Goal: Task Accomplishment & Management: Complete application form

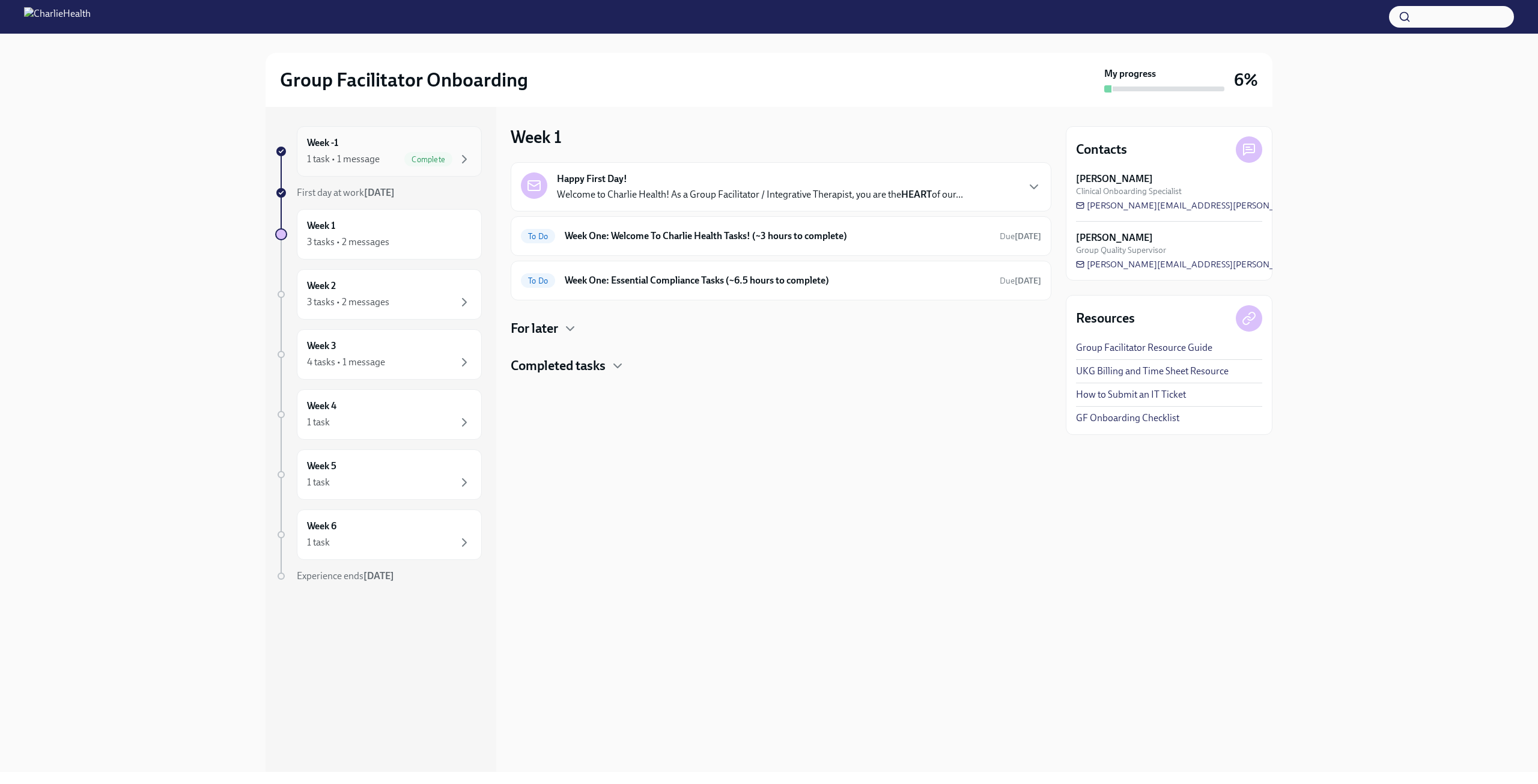
click at [380, 137] on div "Week -1 1 task • 1 message Complete" at bounding box center [389, 151] width 165 height 30
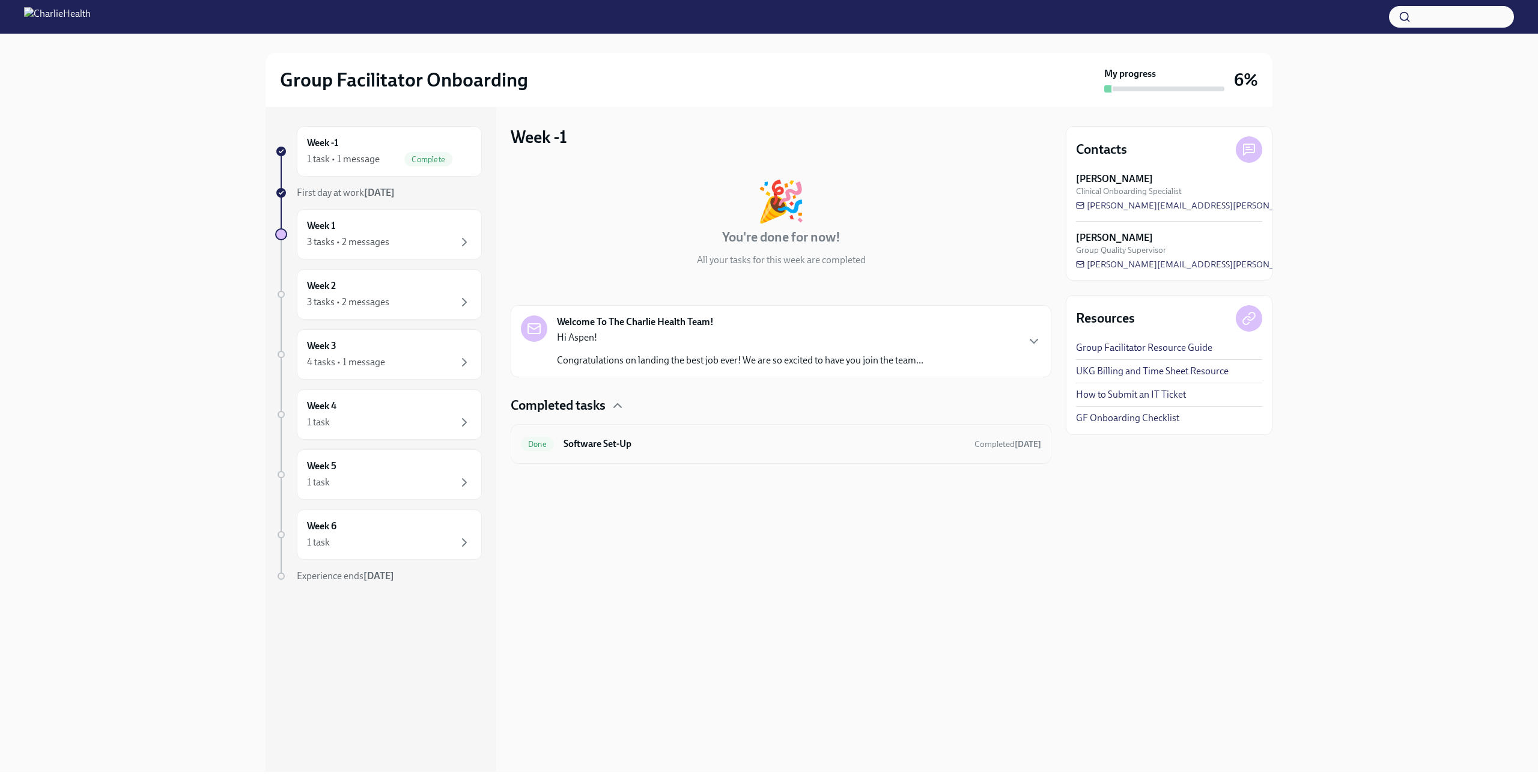
click at [793, 438] on h6 "Software Set-Up" at bounding box center [764, 444] width 402 height 13
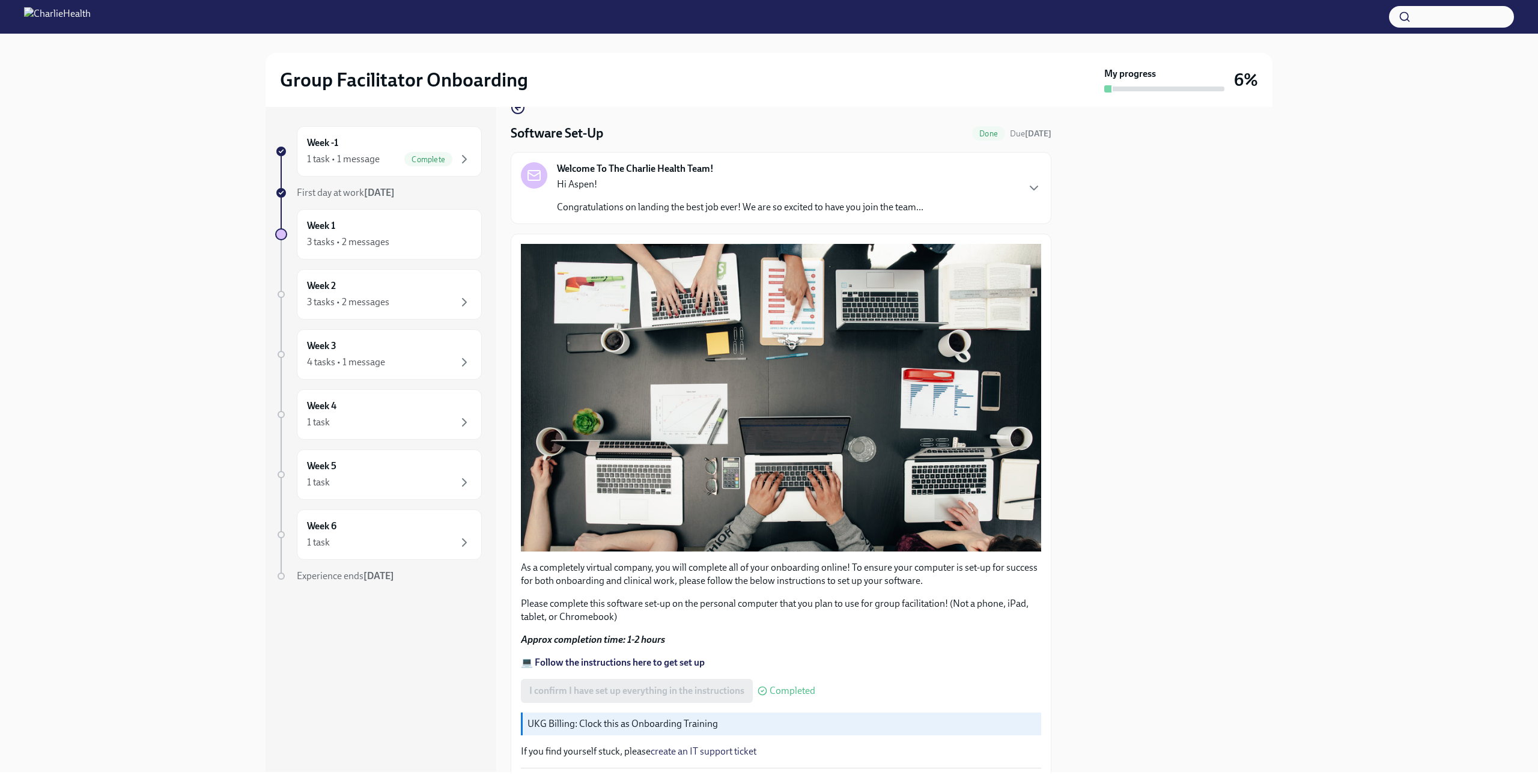
scroll to position [104, 0]
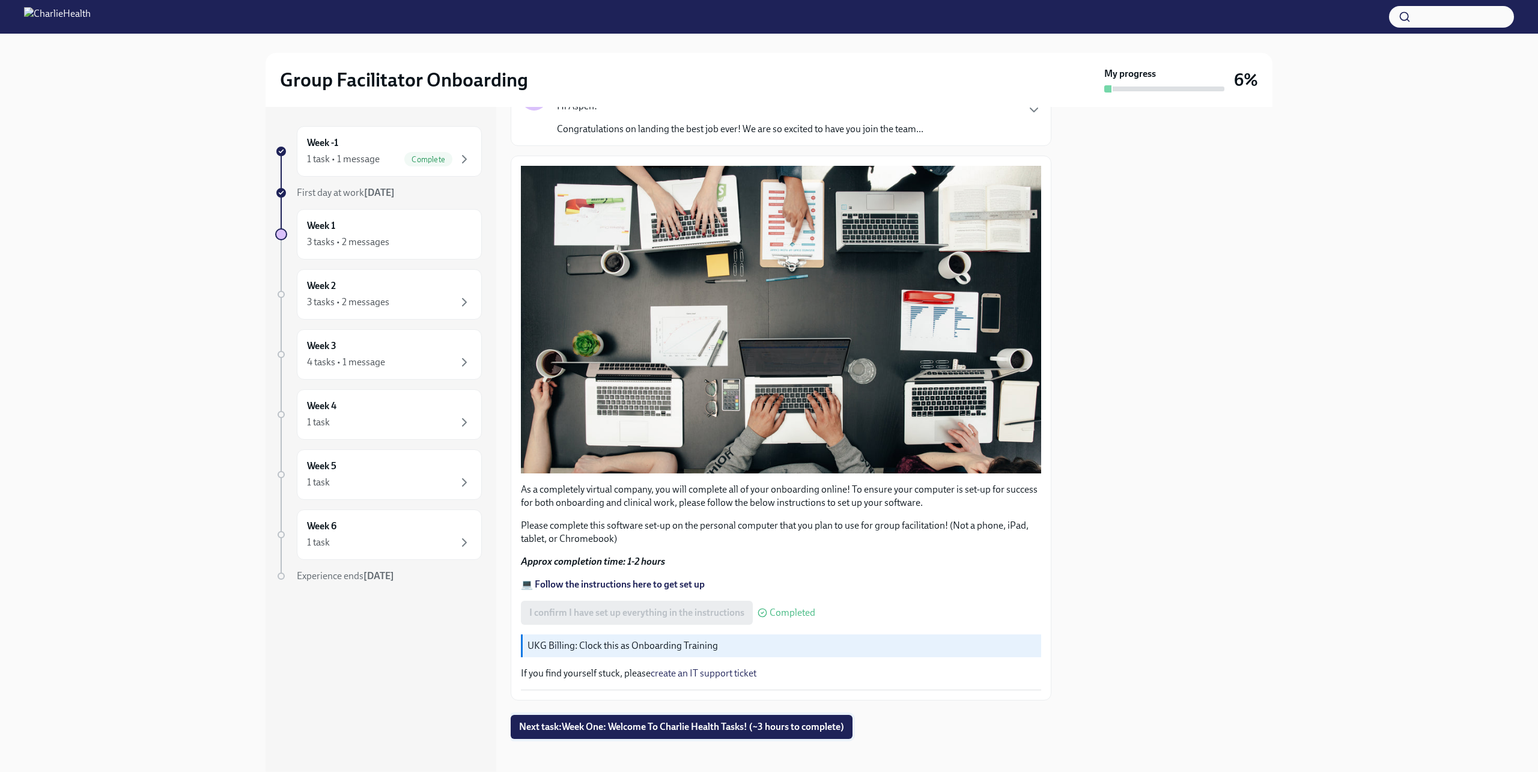
click at [606, 722] on span "Next task : Week One: Welcome To Charlie Health Tasks! (~3 hours to complete)" at bounding box center [681, 727] width 325 height 12
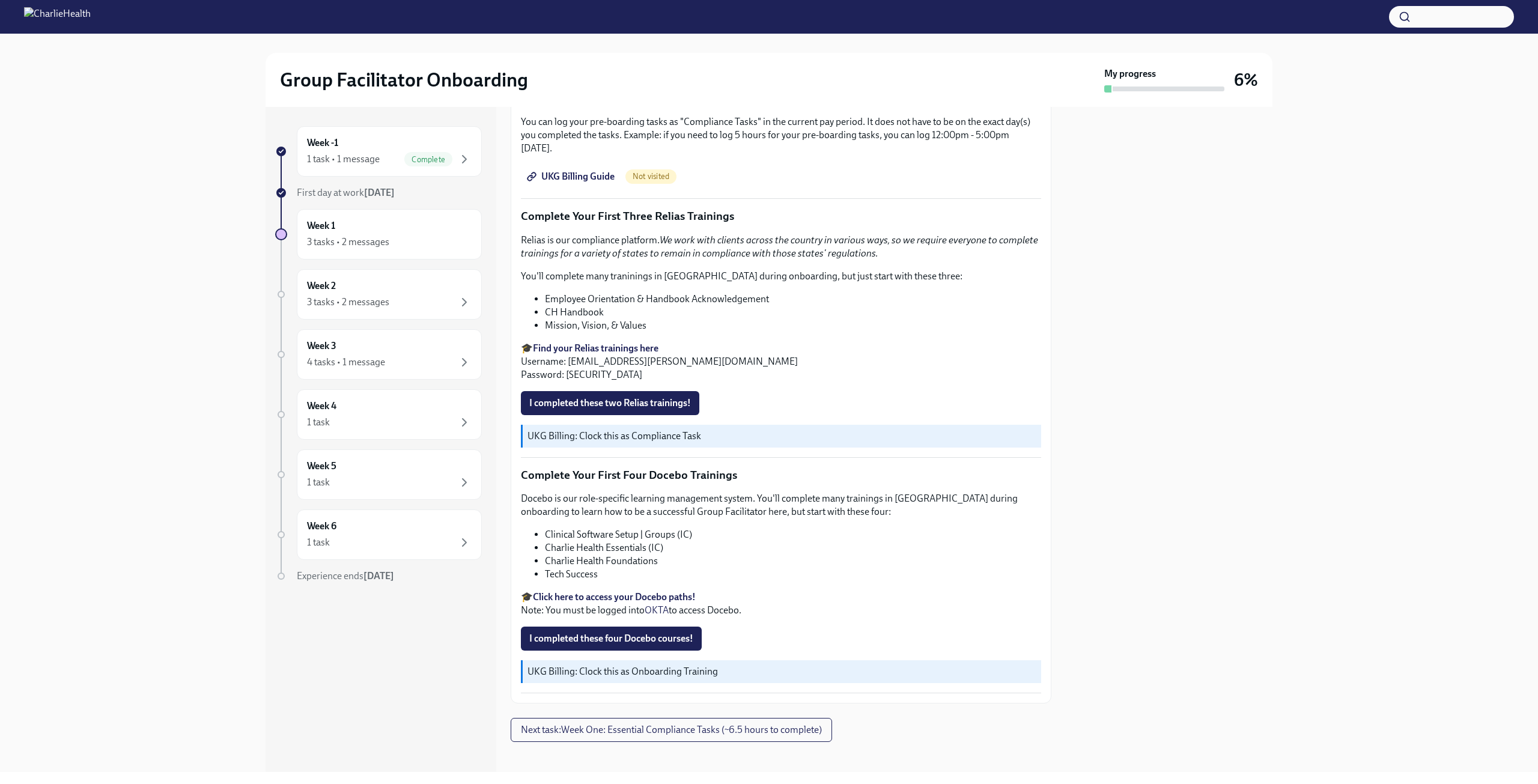
scroll to position [1377, 0]
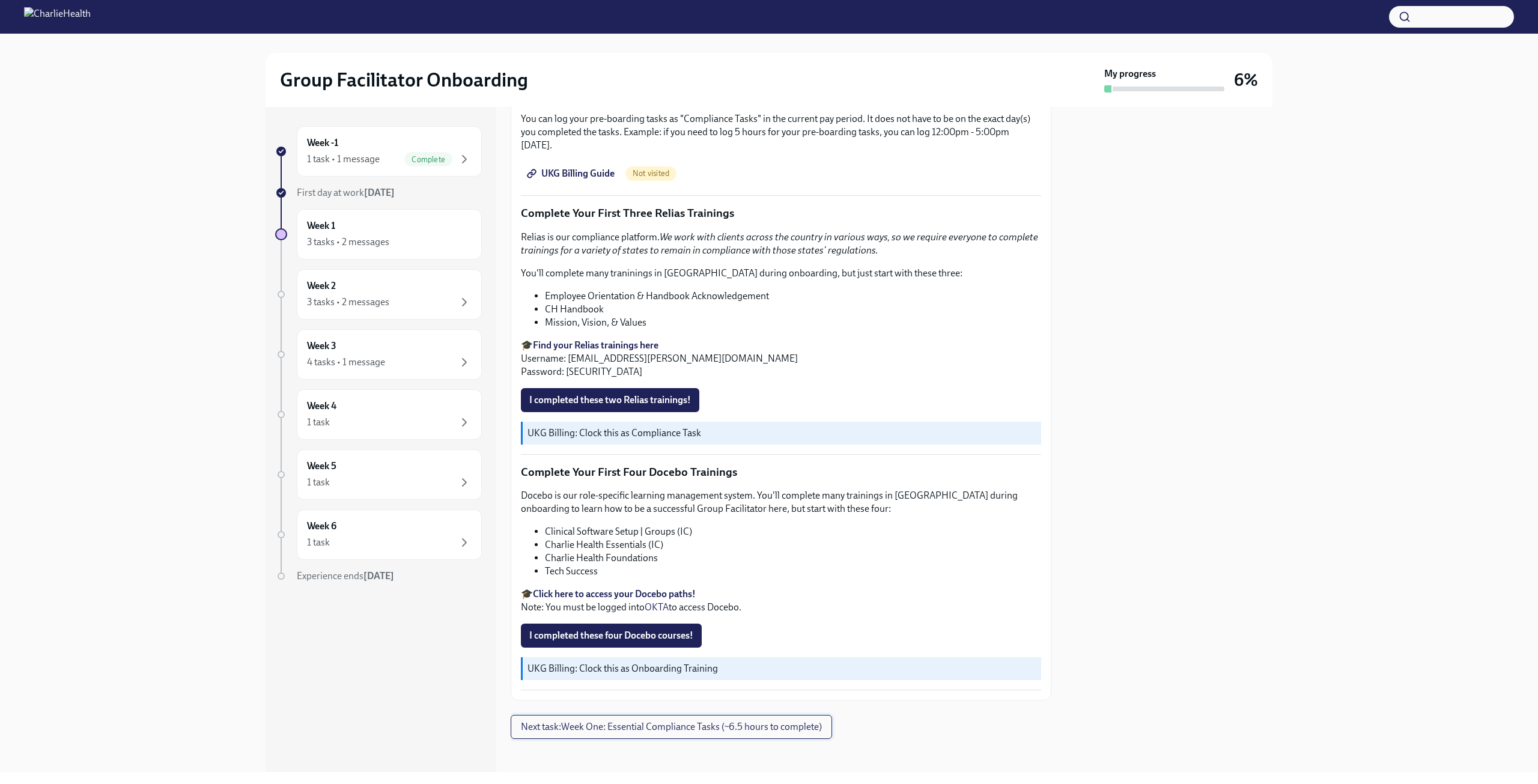
click at [617, 722] on span "Next task : Week One: Essential Compliance Tasks (~6.5 hours to complete)" at bounding box center [671, 727] width 301 height 12
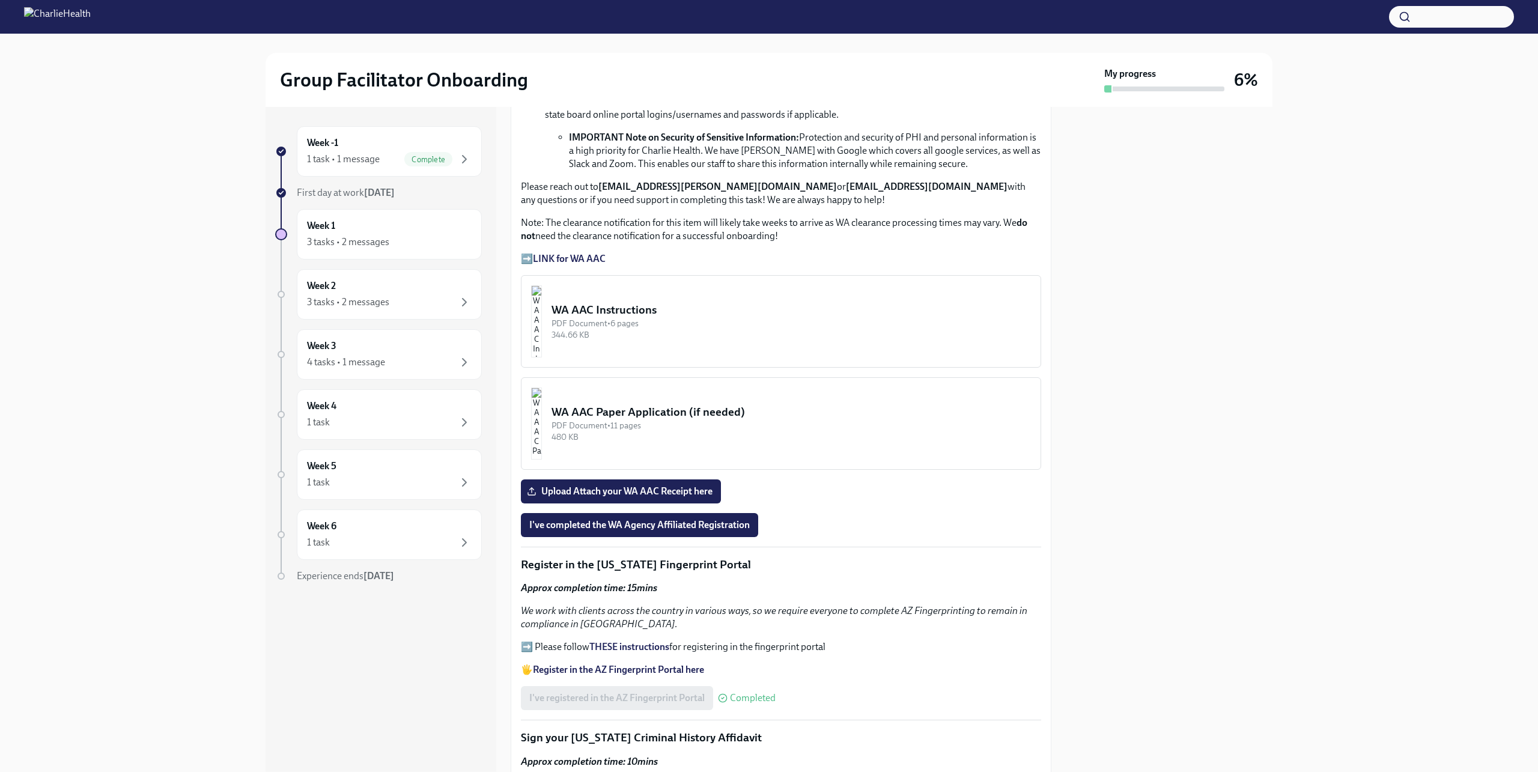
scroll to position [841, 0]
drag, startPoint x: 648, startPoint y: 314, endPoint x: 674, endPoint y: 249, distance: 70.0
click at [680, 251] on p "➡️ LINK for WA AAC" at bounding box center [781, 257] width 520 height 13
drag, startPoint x: 541, startPoint y: 309, endPoint x: 769, endPoint y: 317, distance: 228.1
click at [769, 317] on div "PDF Document • 6 pages" at bounding box center [791, 321] width 479 height 12
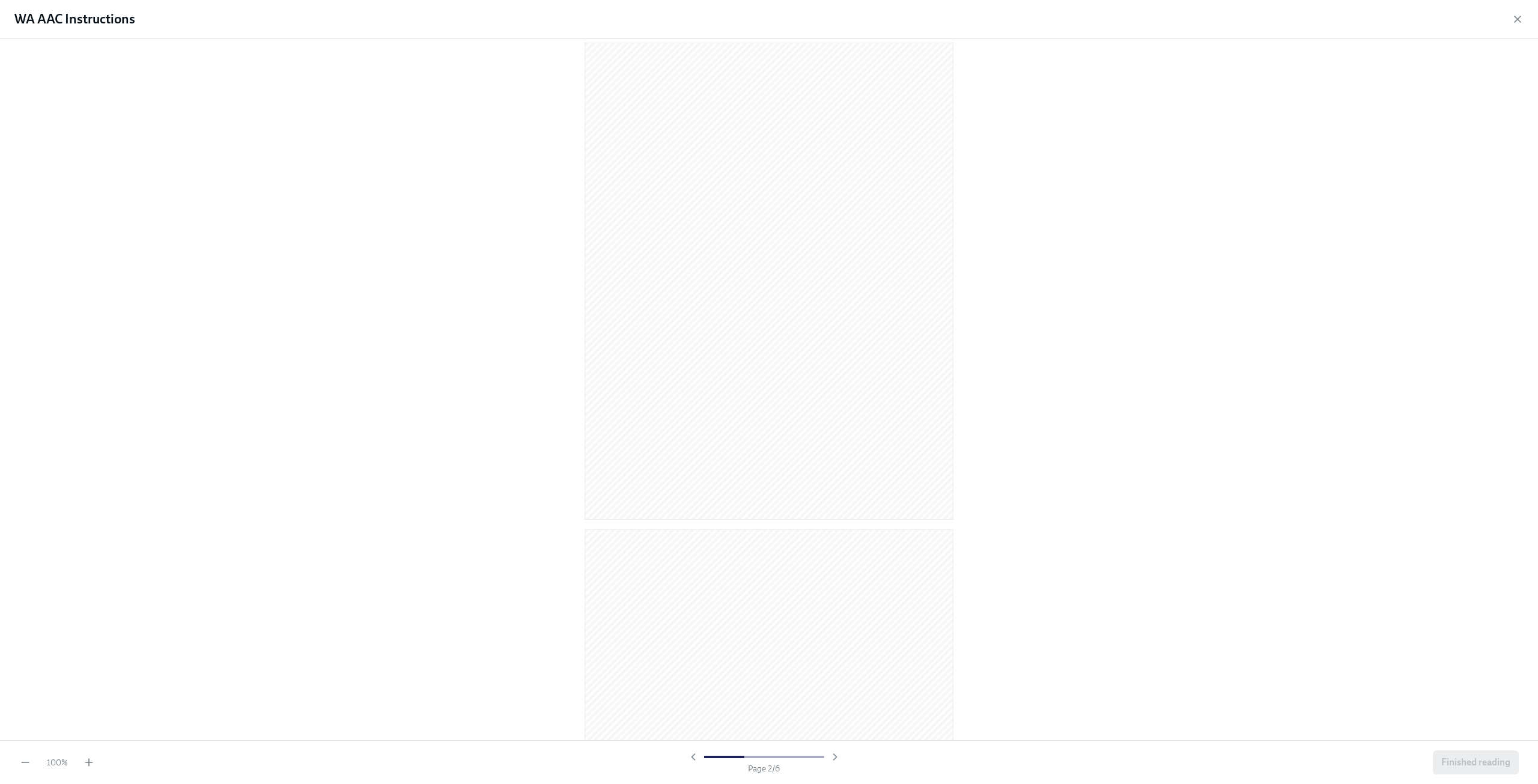
scroll to position [0, 0]
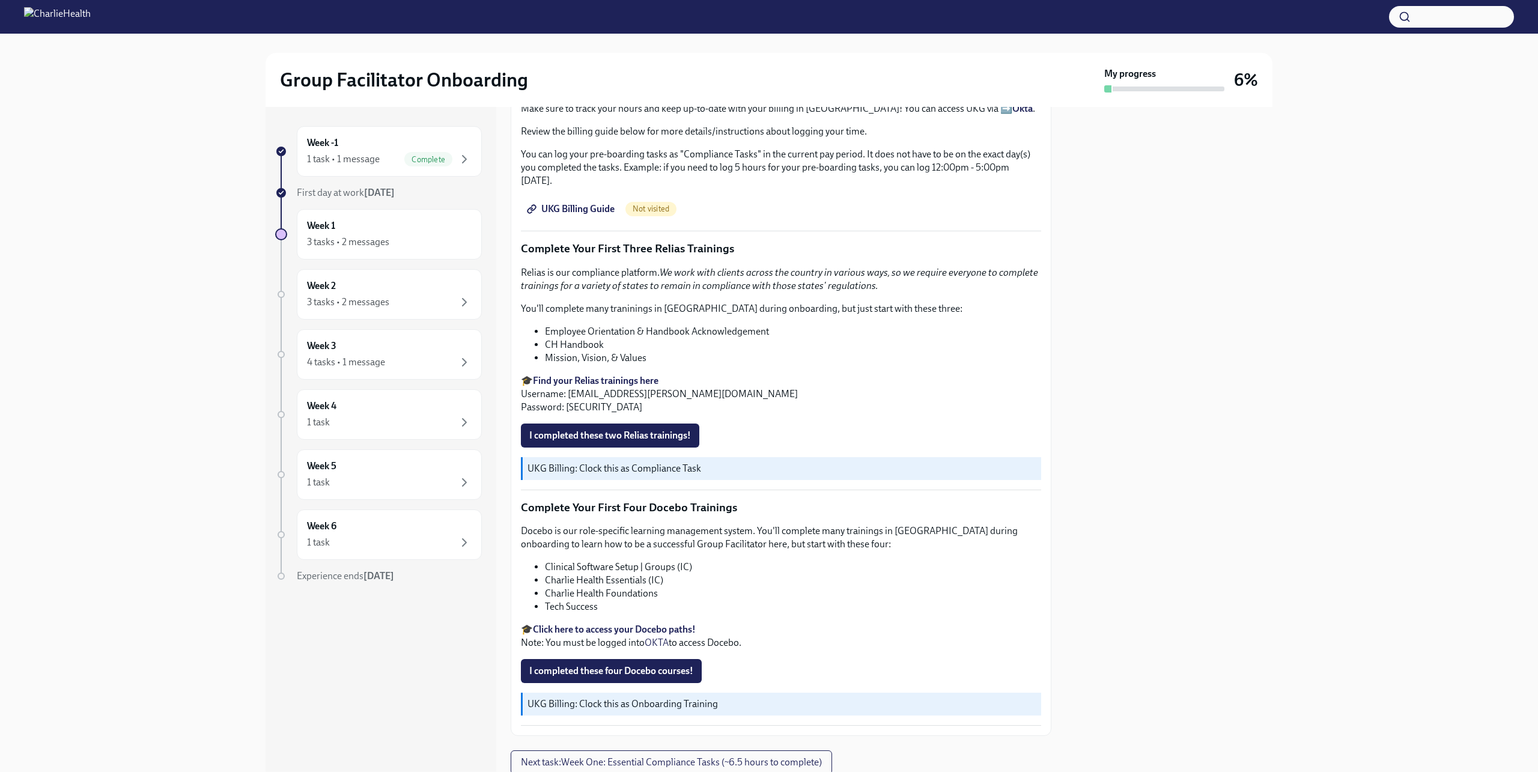
scroll to position [1377, 0]
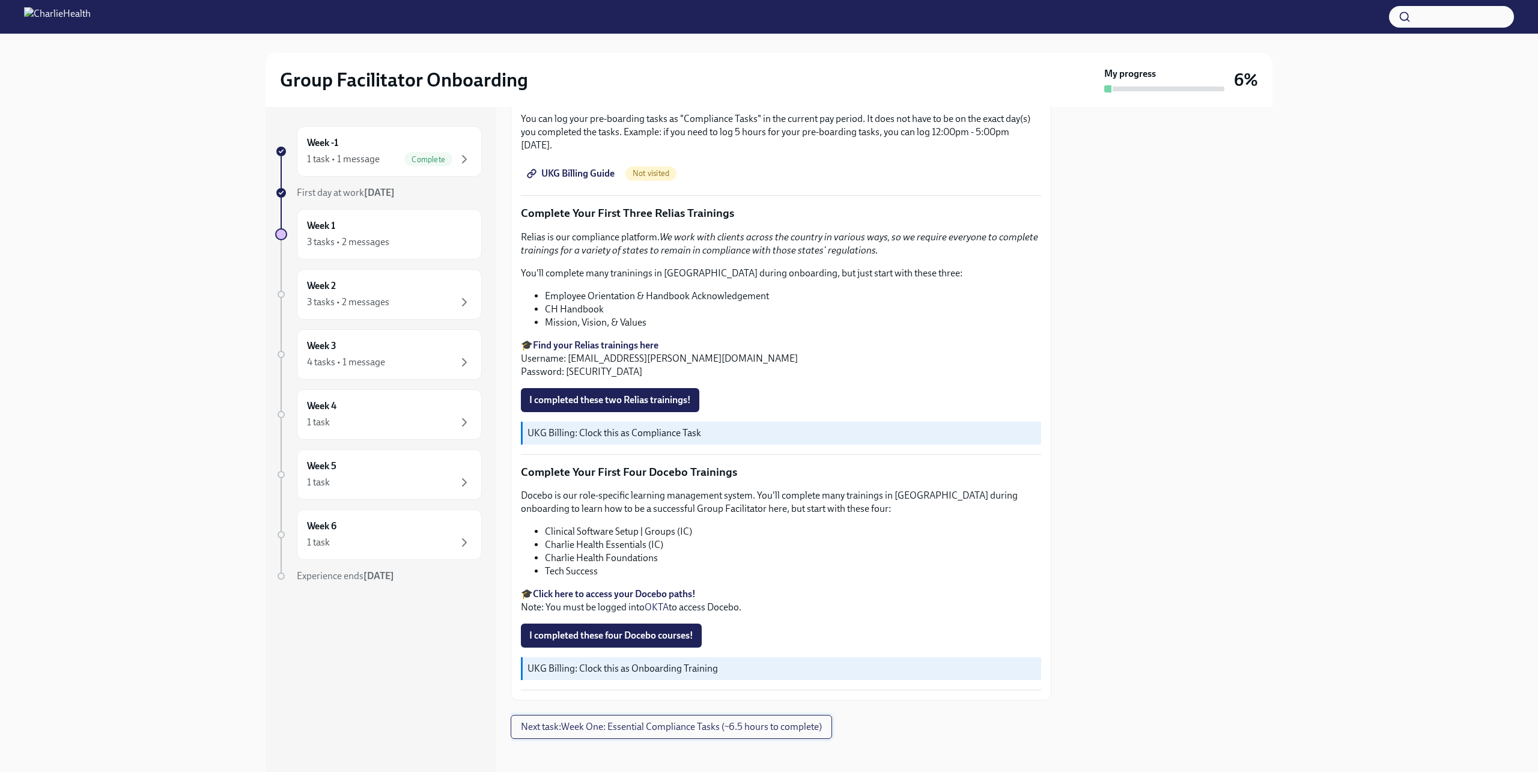
click at [683, 725] on span "Next task : Week One: Essential Compliance Tasks (~6.5 hours to complete)" at bounding box center [671, 727] width 301 height 12
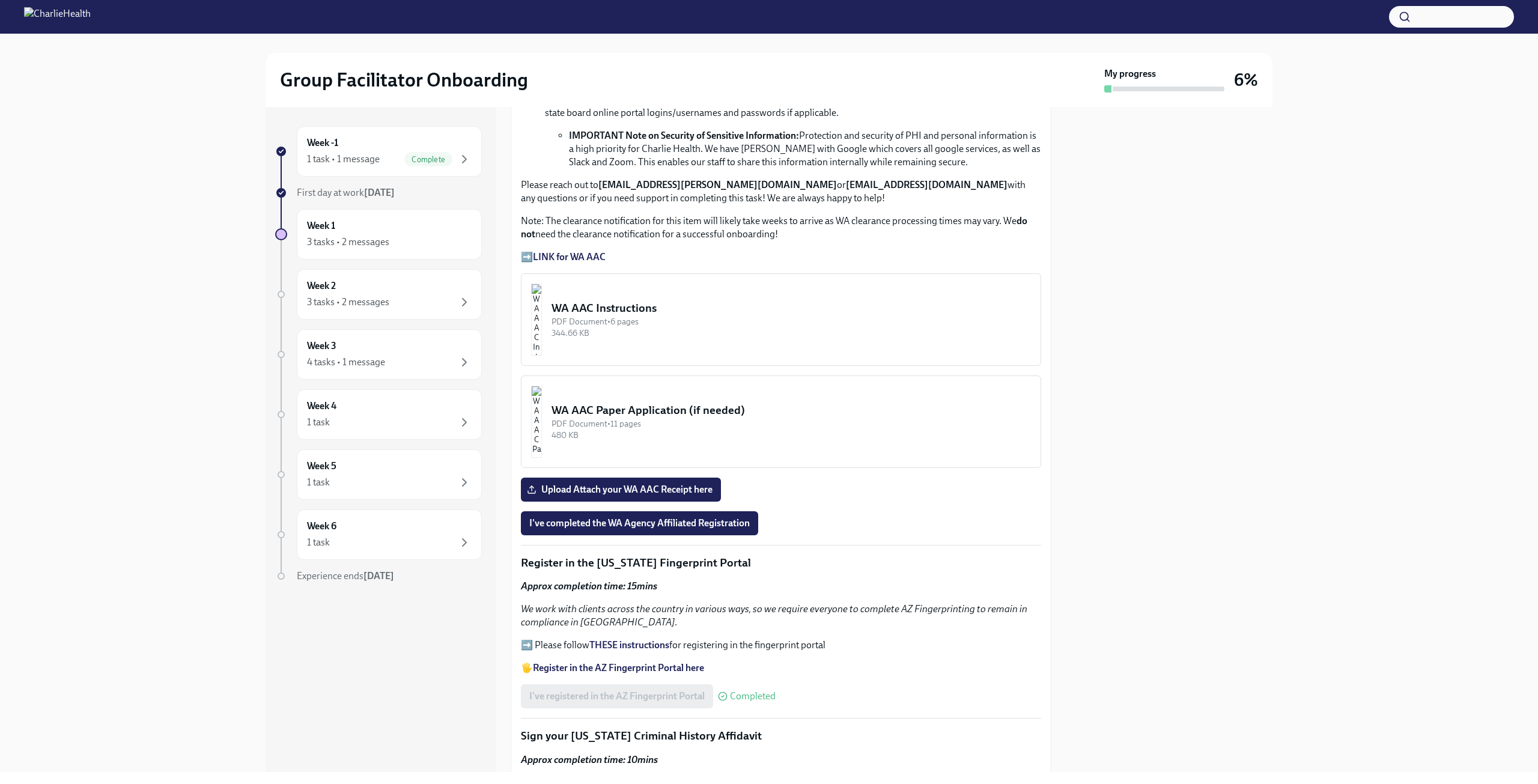
scroll to position [841, 0]
click at [568, 251] on strong "LINK for WA AAC" at bounding box center [569, 256] width 73 height 12
click at [542, 315] on img "button" at bounding box center [536, 319] width 11 height 72
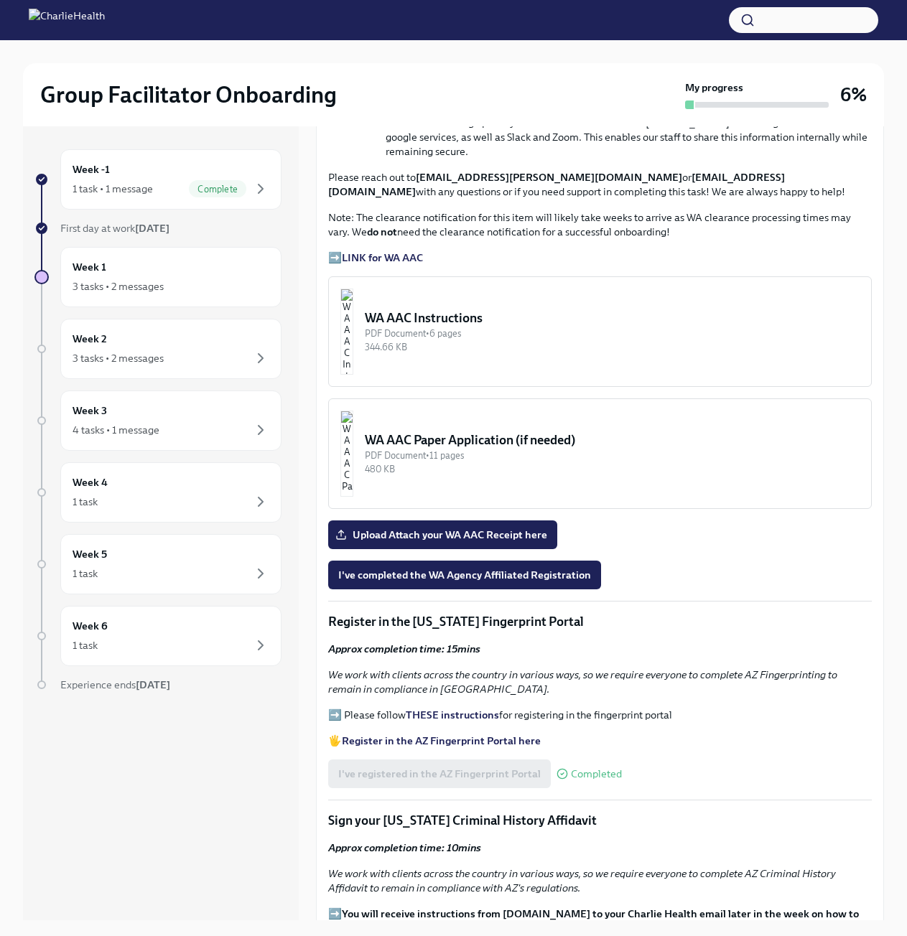
click at [414, 337] on button "WA AAC Instructions PDF Document • 6 pages 344.66 KB" at bounding box center [600, 331] width 544 height 111
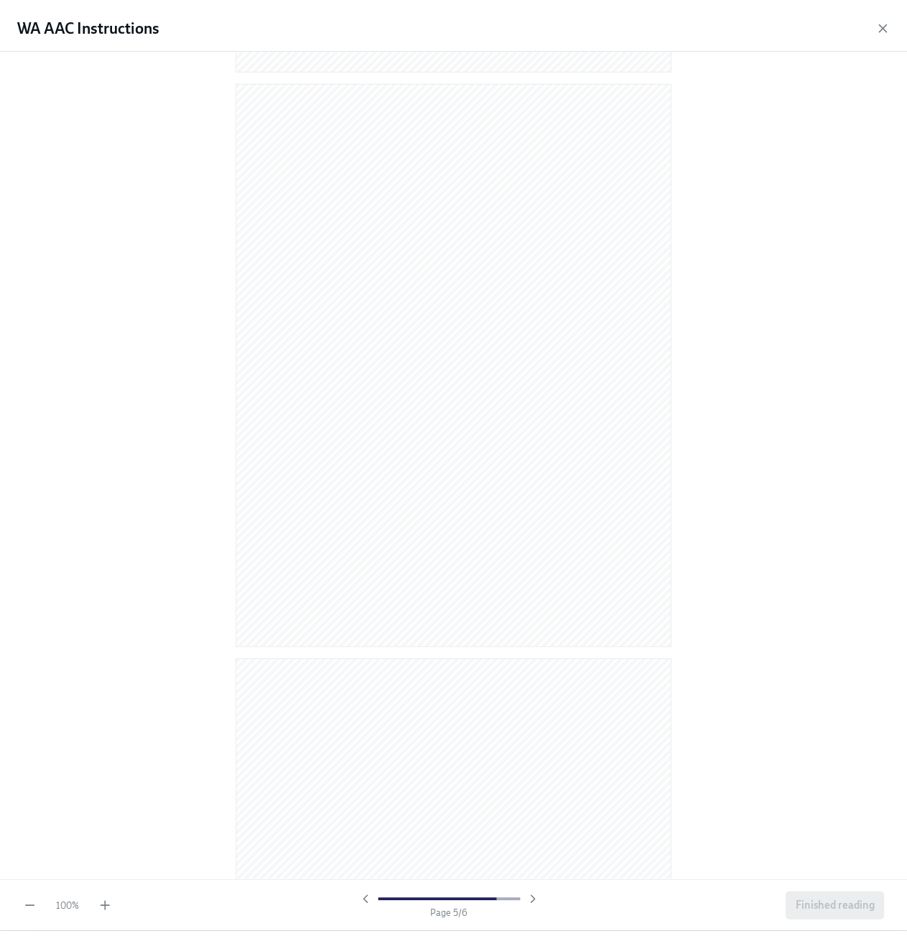
scroll to position [2664, 0]
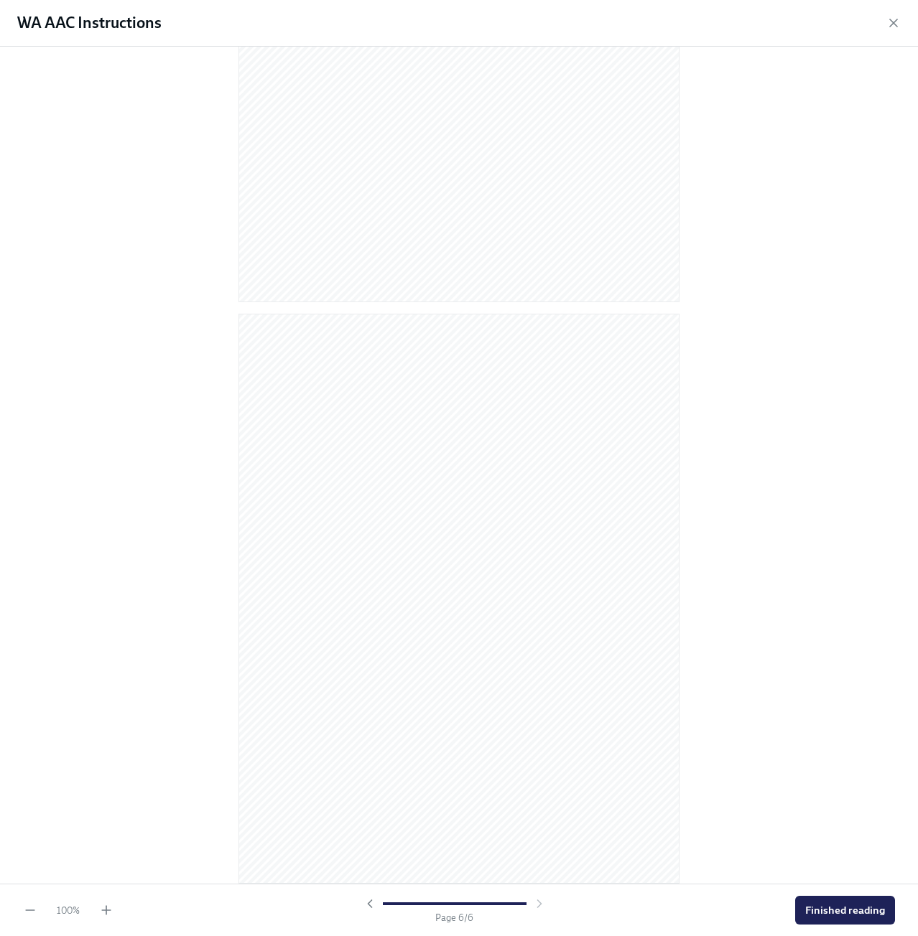
click at [855, 913] on span "Finished reading" at bounding box center [845, 910] width 80 height 14
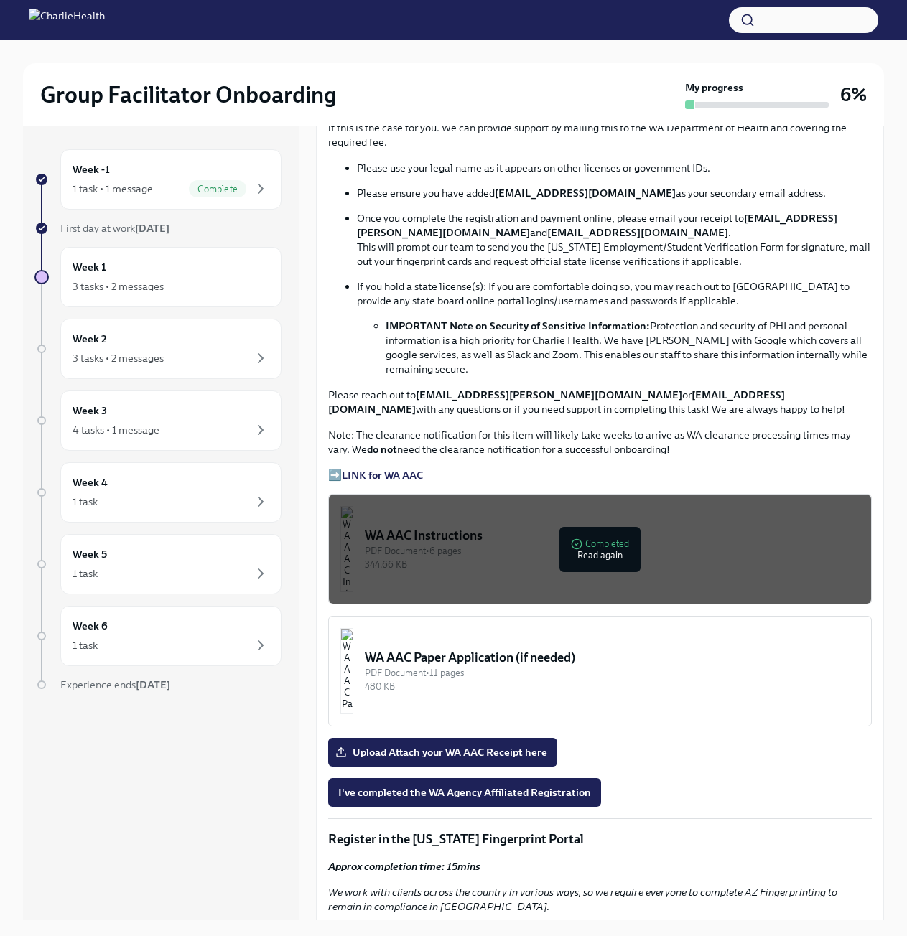
scroll to position [790, 0]
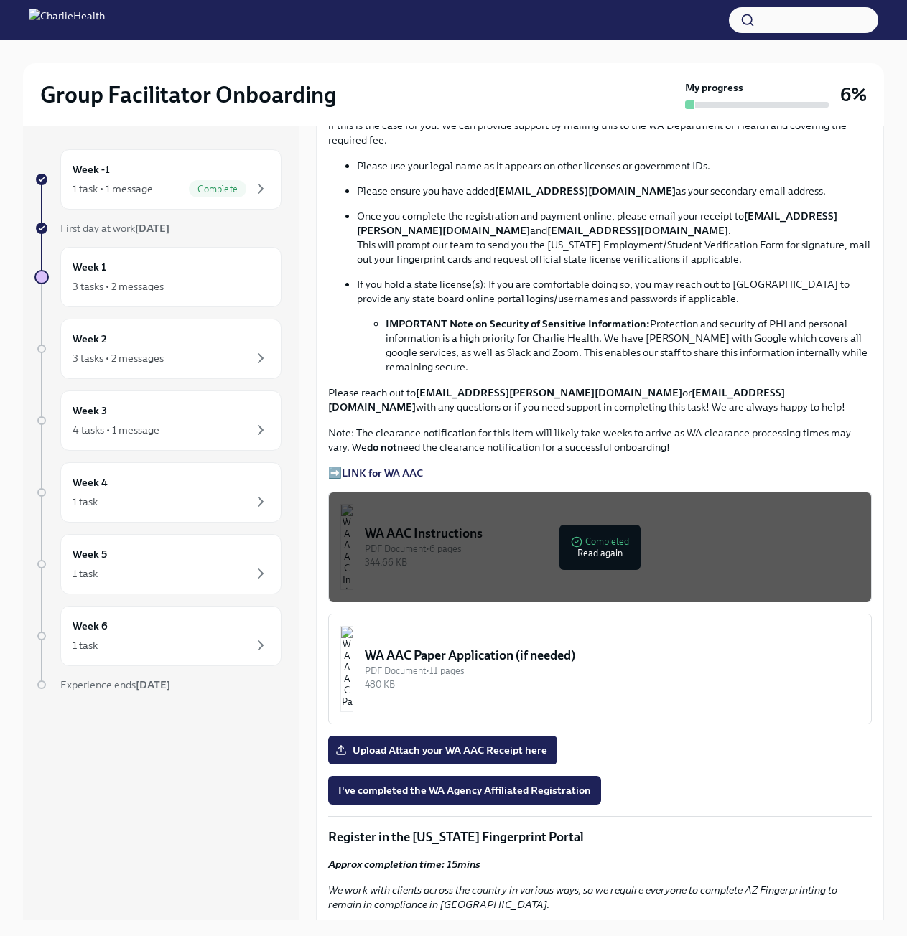
click at [634, 426] on p "Note: The clearance notification for this item will likely take weeks to arrive…" at bounding box center [600, 440] width 544 height 29
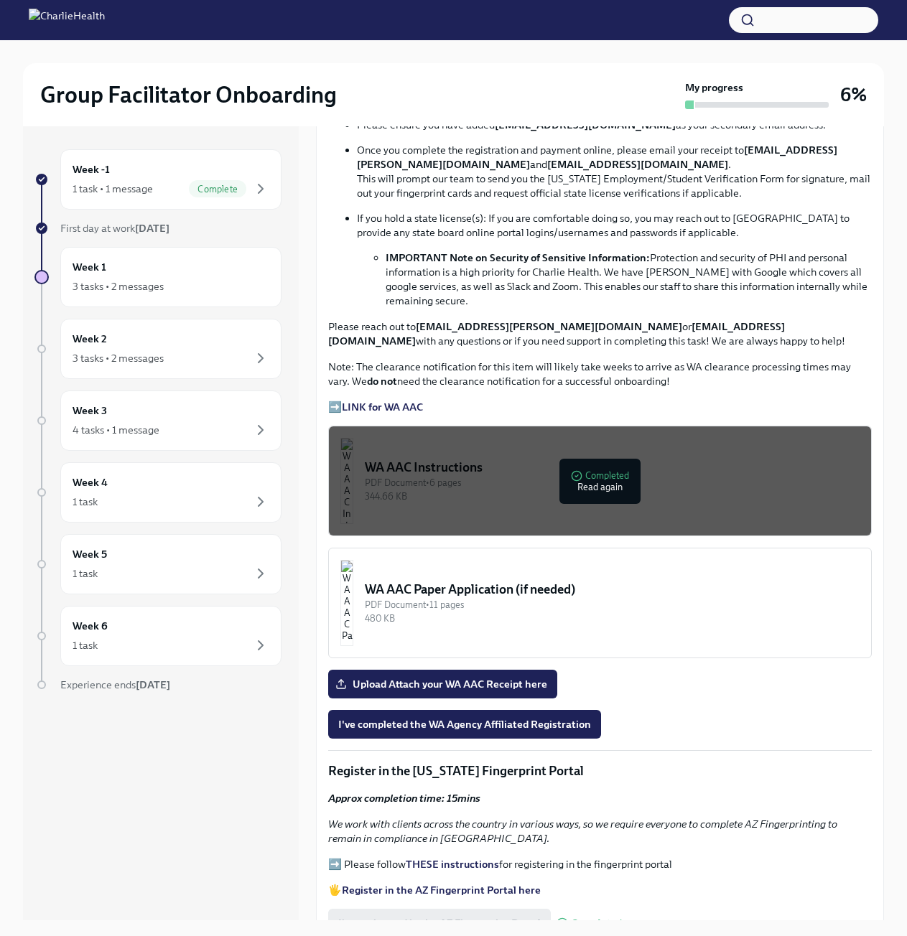
scroll to position [862, 0]
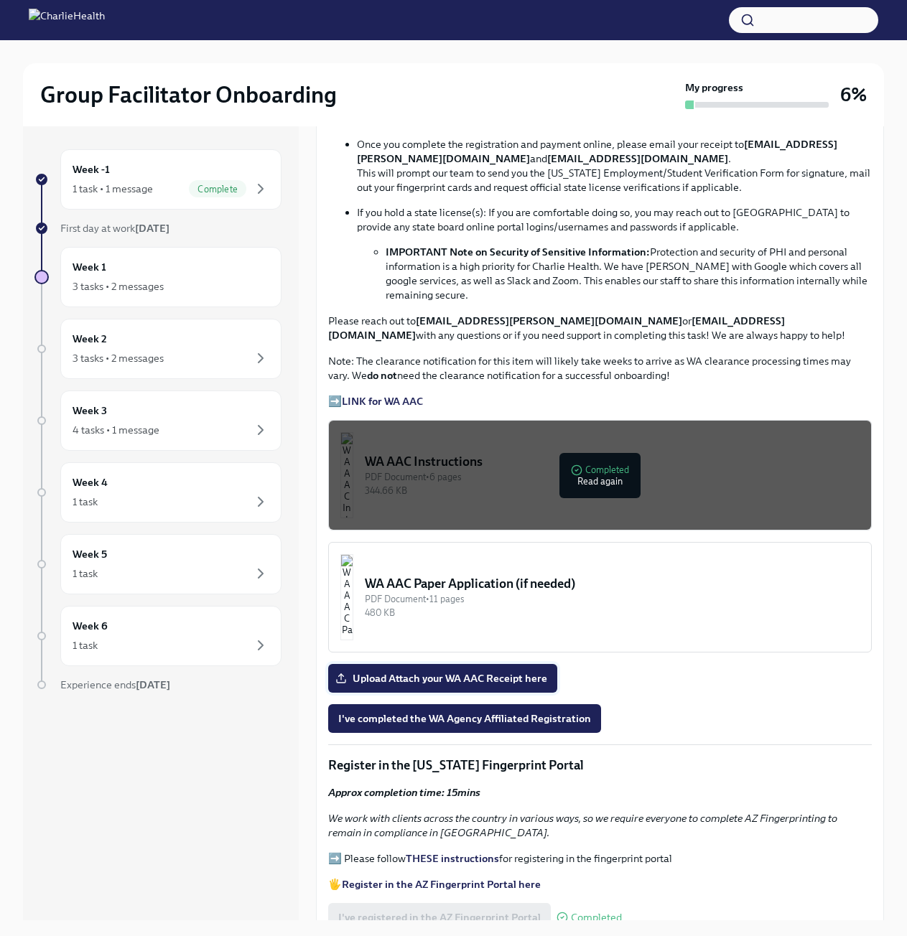
click at [454, 676] on span "Upload Attach your WA AAC Receipt here" at bounding box center [442, 678] width 209 height 14
click at [0, 0] on input "Upload Attach your WA AAC Receipt here" at bounding box center [0, 0] width 0 height 0
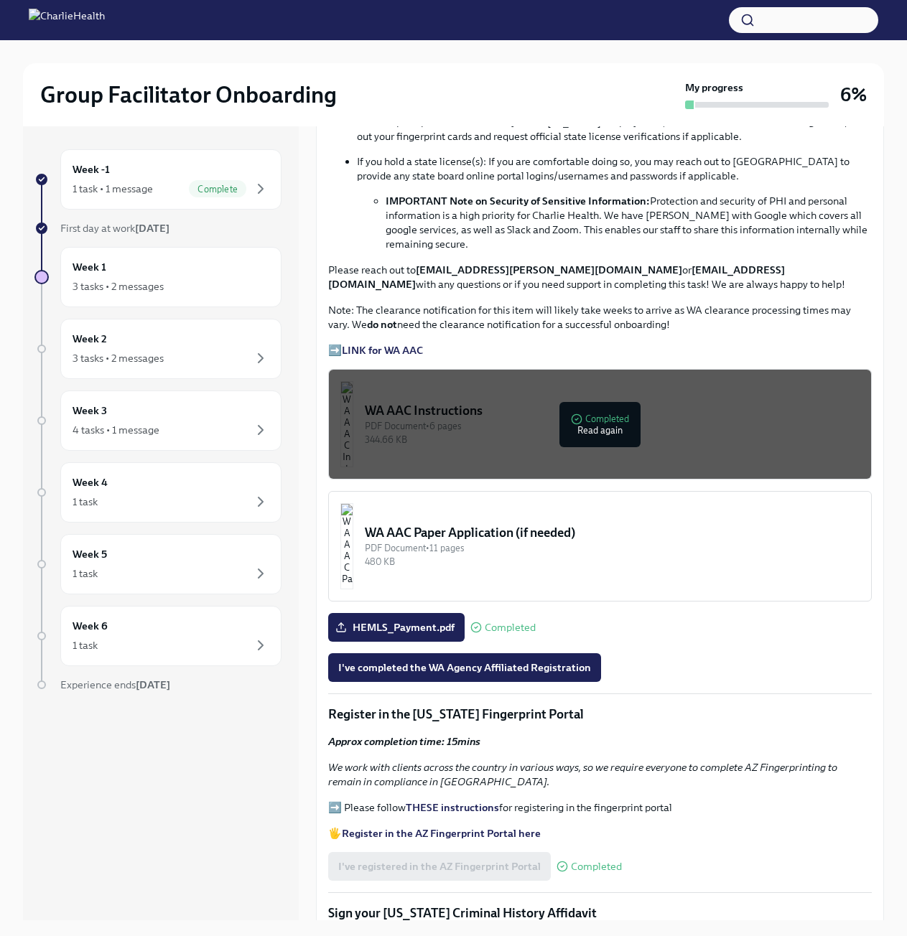
scroll to position [933, 0]
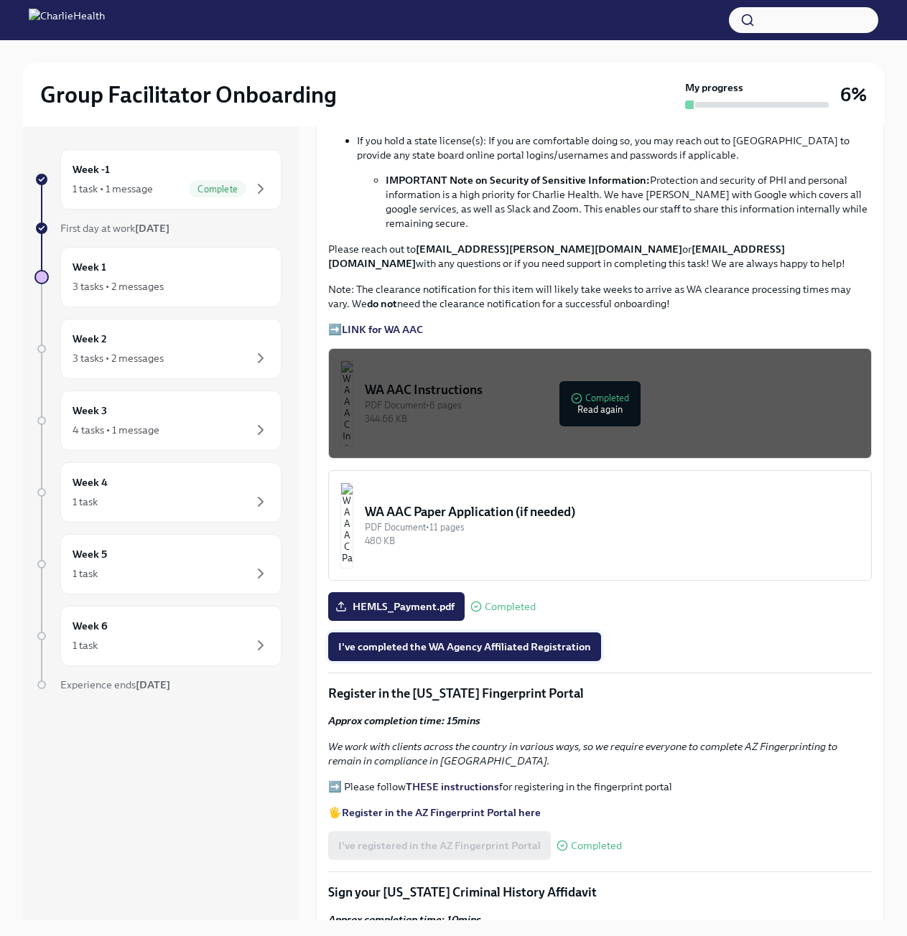
click at [521, 640] on span "I've completed the WA Agency Affiliated Registration" at bounding box center [464, 647] width 253 height 14
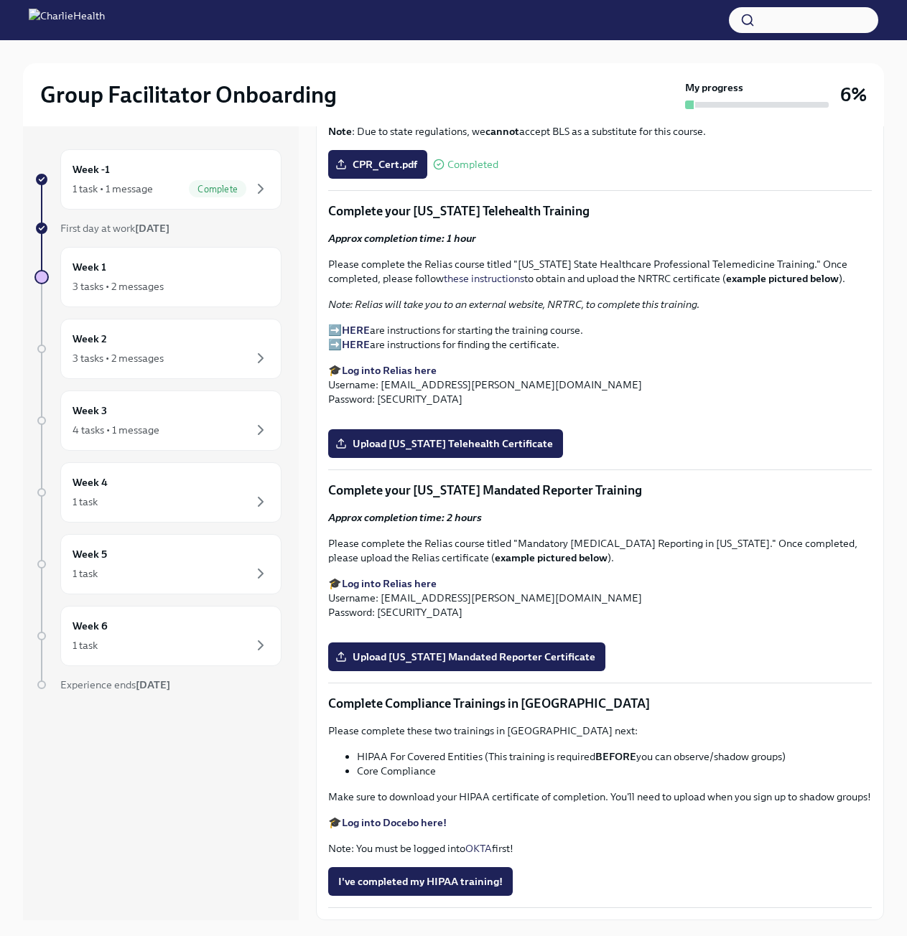
scroll to position [2082, 0]
